Goal: Browse casually

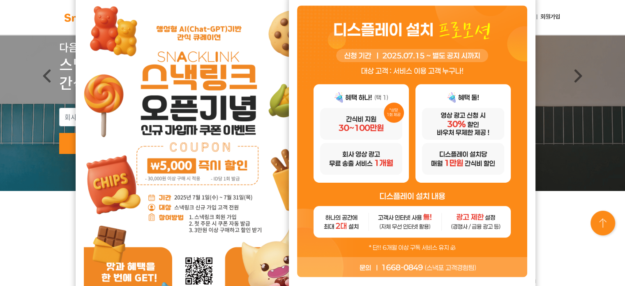
scroll to position [82, 0]
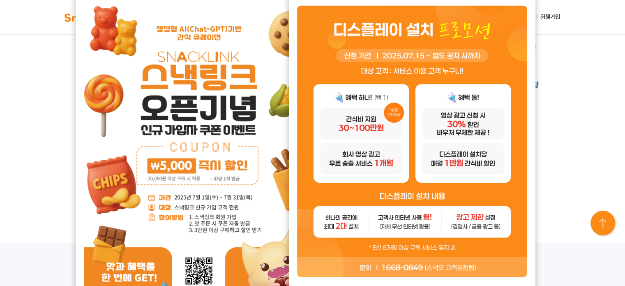
scroll to position [411, 0]
click at [502, 138] on img at bounding box center [412, 140] width 230 height 271
click at [227, 166] on img at bounding box center [199, 158] width 230 height 326
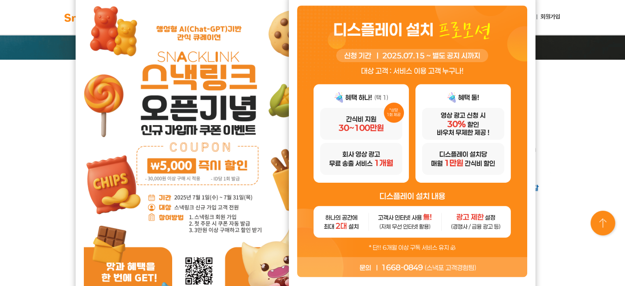
click at [72, 21] on img at bounding box center [88, 17] width 52 height 13
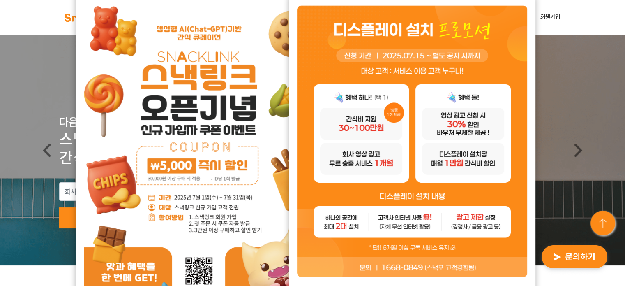
click at [218, 141] on img at bounding box center [199, 158] width 230 height 326
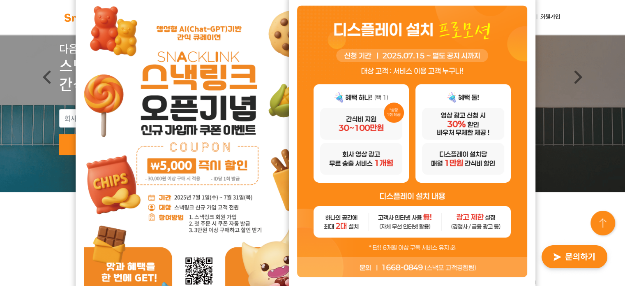
scroll to position [82, 0]
